Goal: Check status: Check status

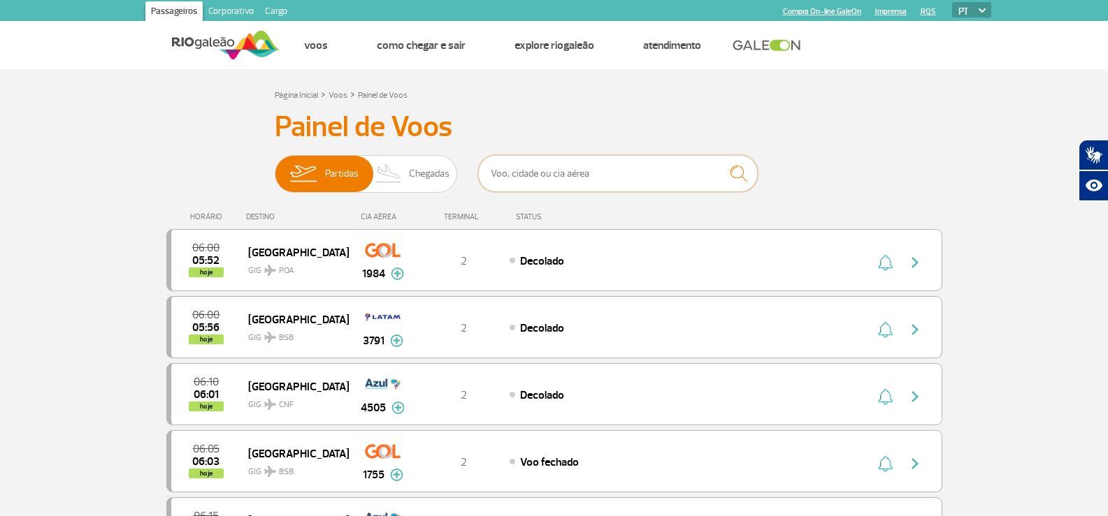
click at [512, 176] on input "text" at bounding box center [618, 173] width 280 height 37
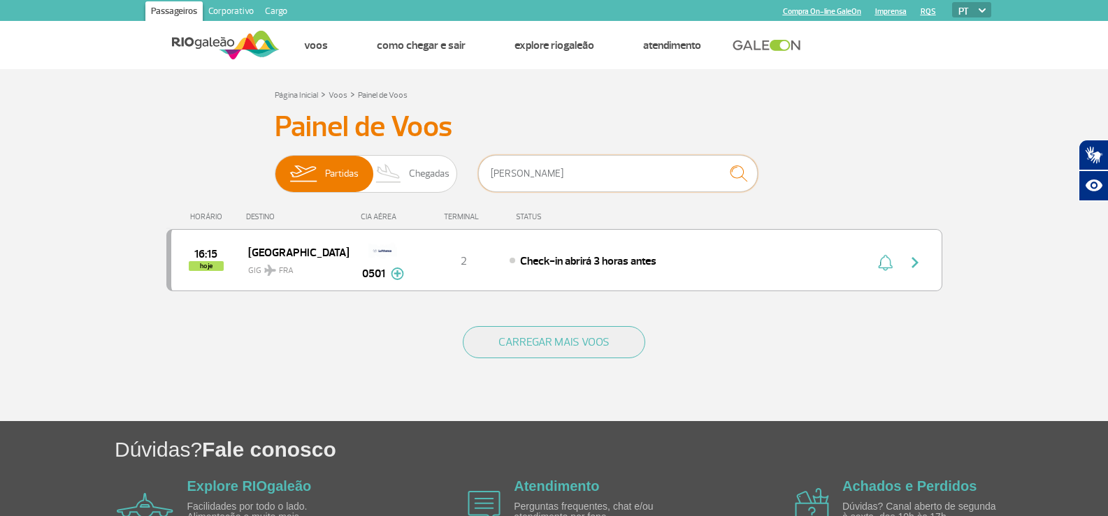
type input "[PERSON_NAME]"
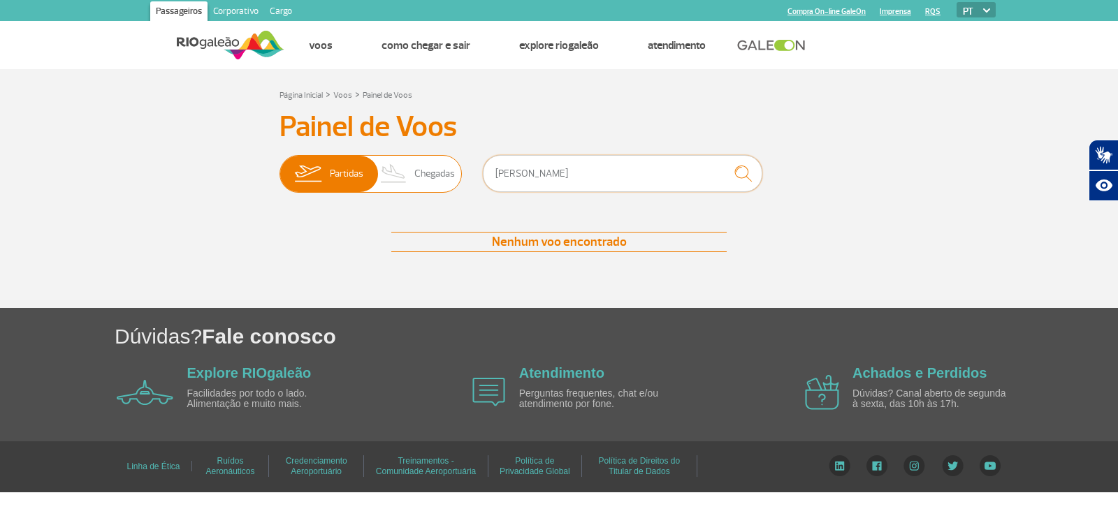
drag, startPoint x: 429, startPoint y: 177, endPoint x: 358, endPoint y: 177, distance: 71.3
click at [372, 177] on div "Partidas [PERSON_NAME]" at bounding box center [559, 176] width 559 height 42
type input "lufthansa"
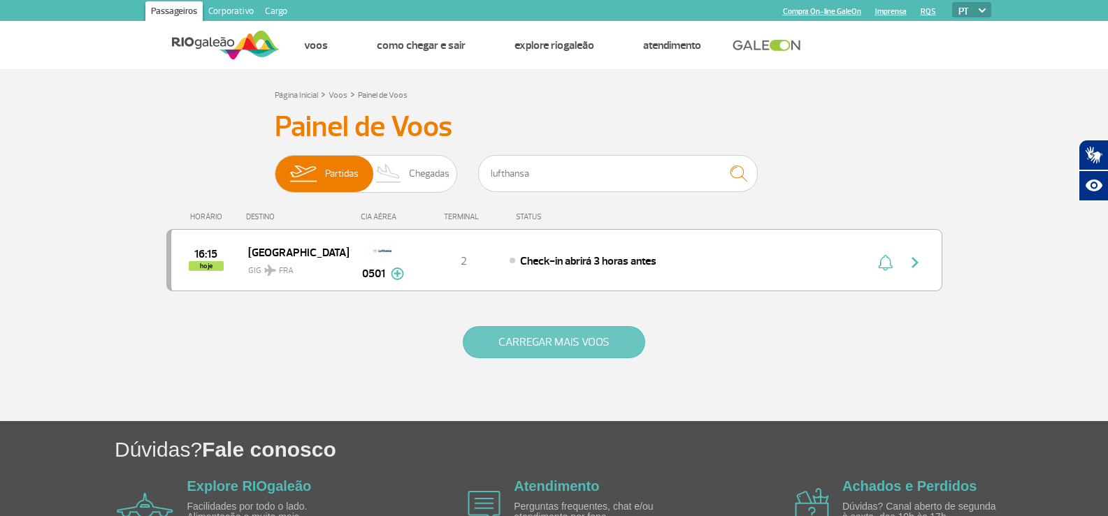
click at [493, 333] on button "CARREGAR MAIS VOOS" at bounding box center [554, 342] width 182 height 32
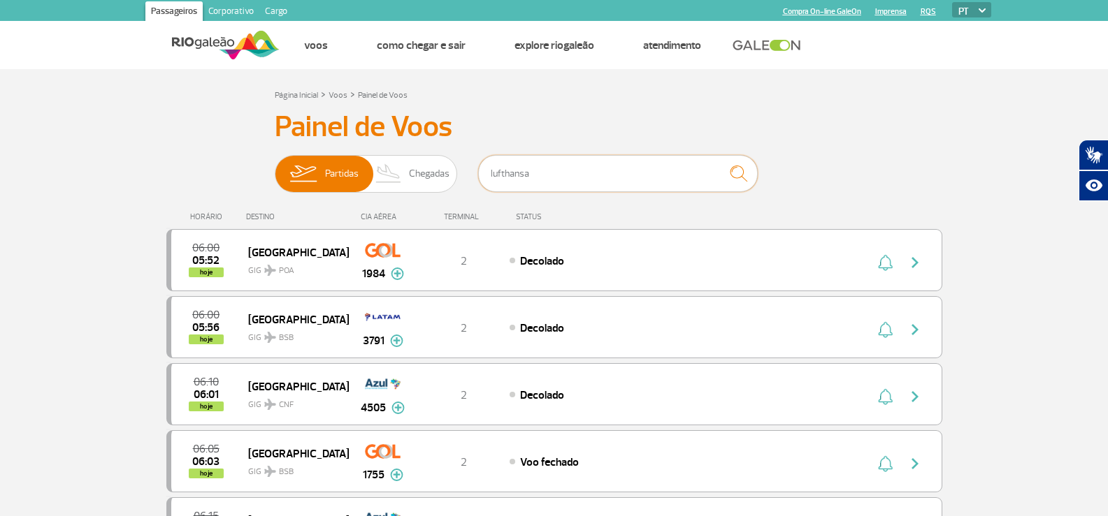
click at [565, 186] on input "lufthansa" at bounding box center [618, 173] width 280 height 37
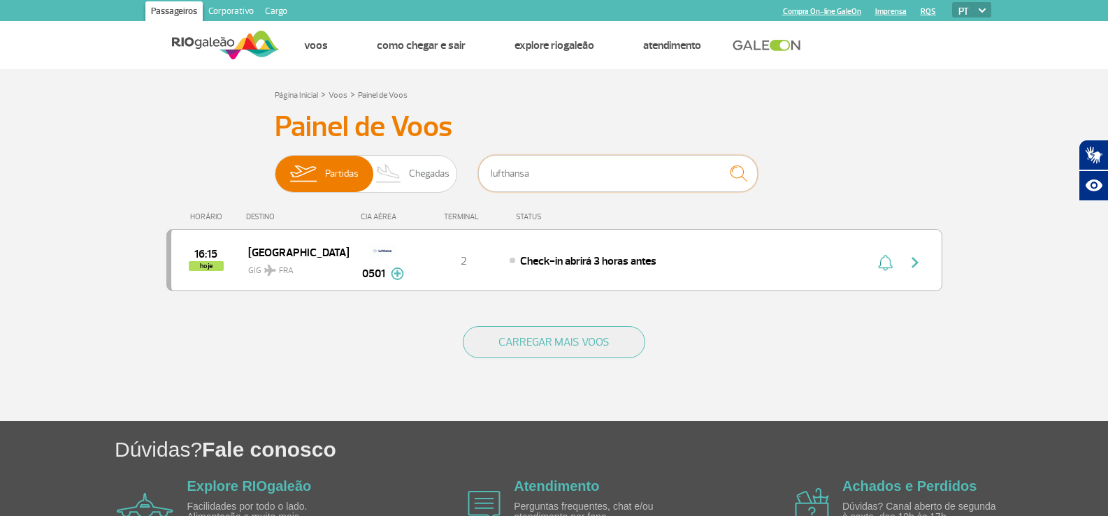
drag, startPoint x: 640, startPoint y: 184, endPoint x: 495, endPoint y: 166, distance: 146.5
click at [395, 184] on div "Partidas Chegadas lufthansa" at bounding box center [554, 176] width 559 height 42
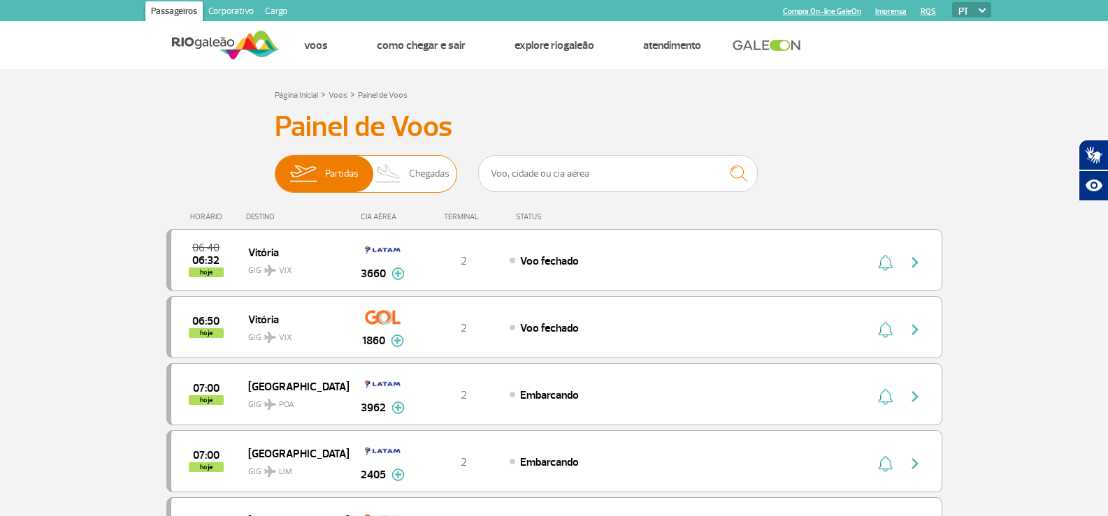
click at [340, 187] on span "Partidas" at bounding box center [342, 174] width 34 height 36
click at [275, 167] on input "Partidas Chegadas" at bounding box center [275, 167] width 0 height 0
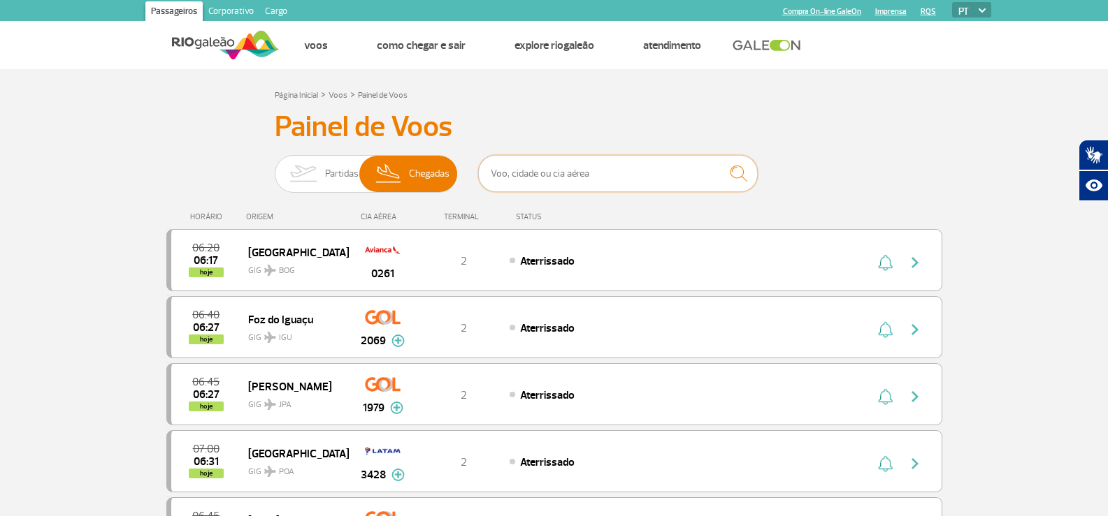
click at [574, 170] on input "text" at bounding box center [618, 173] width 280 height 37
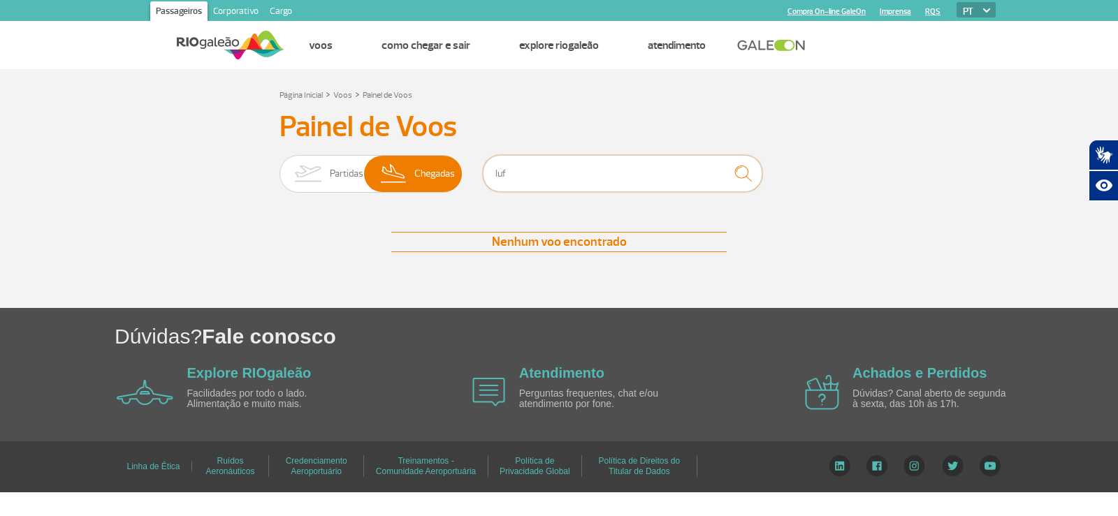
type input "lufthansa"
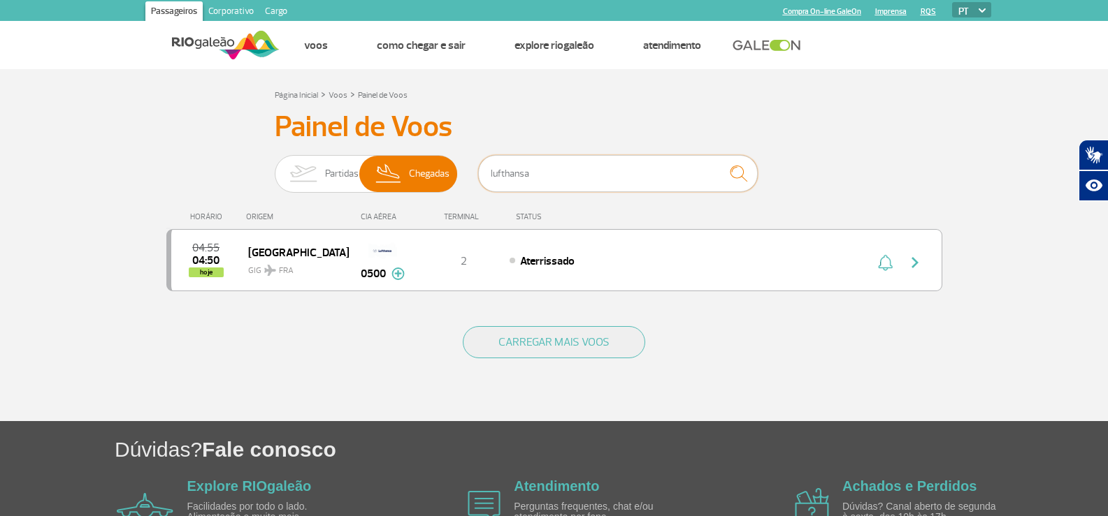
drag, startPoint x: 591, startPoint y: 168, endPoint x: 483, endPoint y: 121, distance: 118.3
click at [380, 148] on div "Painel [PERSON_NAME] Partidas Chegadas lufthansa 04:55 04:50 hoje [GEOGRAPHIC_D…" at bounding box center [554, 209] width 776 height 199
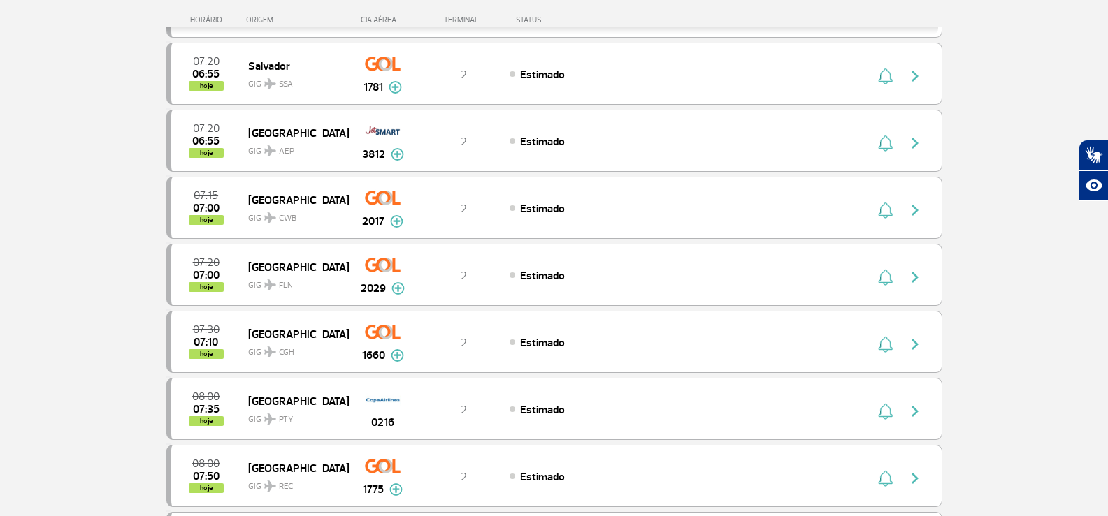
scroll to position [769, 0]
